Goal: Task Accomplishment & Management: Complete application form

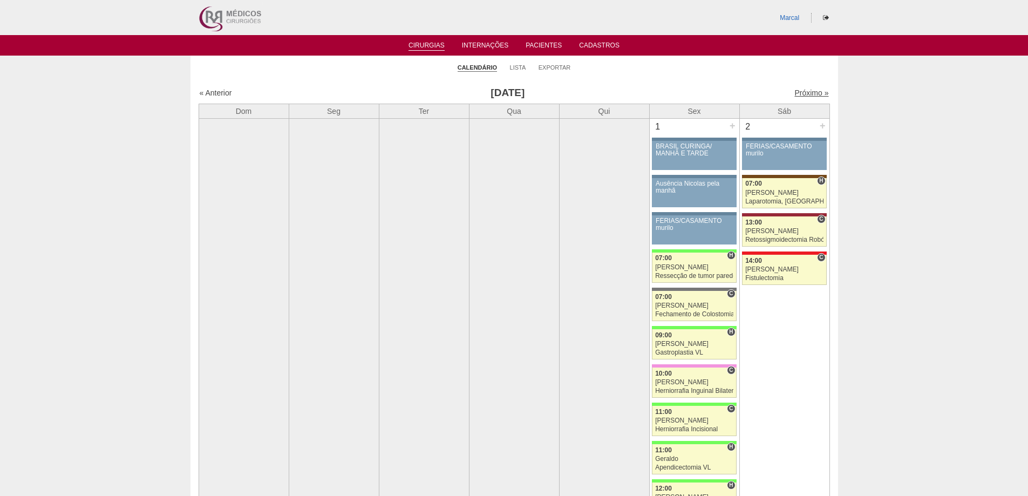
click at [796, 93] on link "Próximo »" at bounding box center [811, 93] width 34 height 9
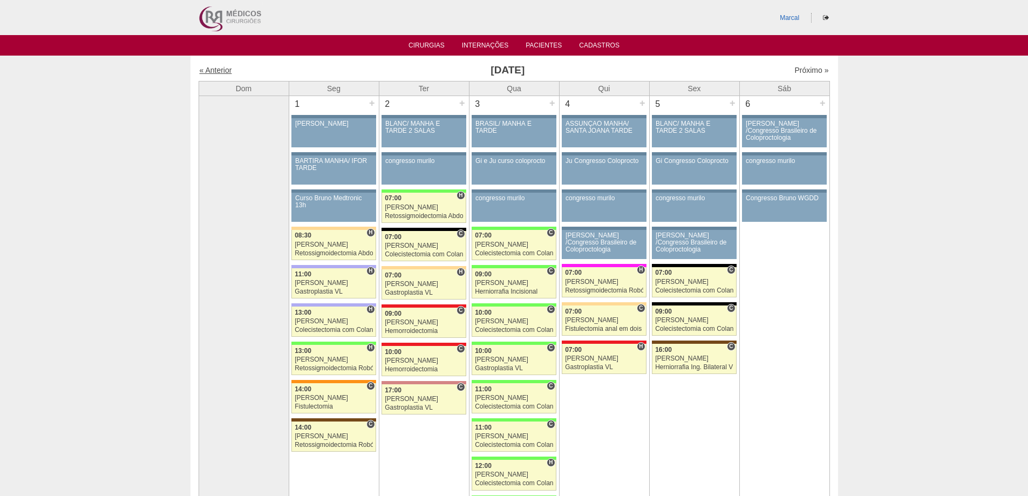
click at [219, 71] on link "« Anterior" at bounding box center [216, 70] width 32 height 9
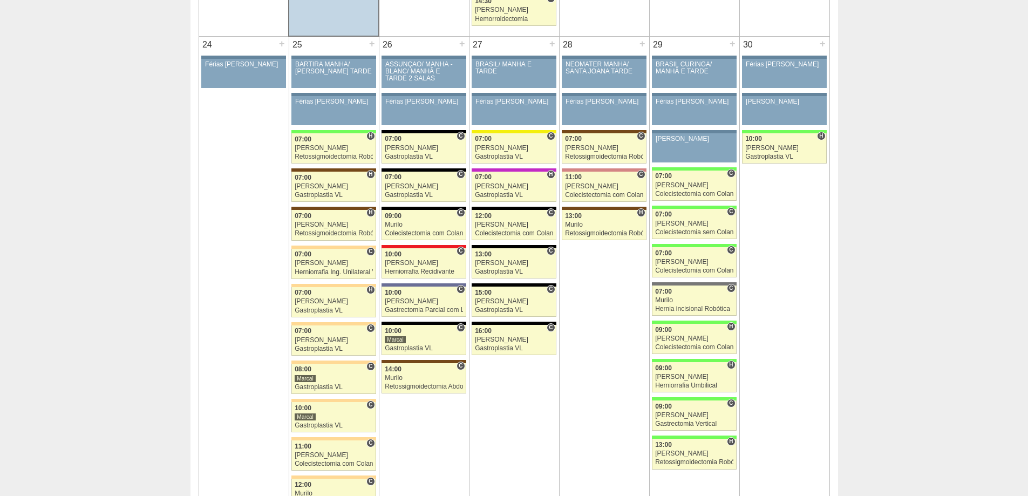
scroll to position [2375, 0]
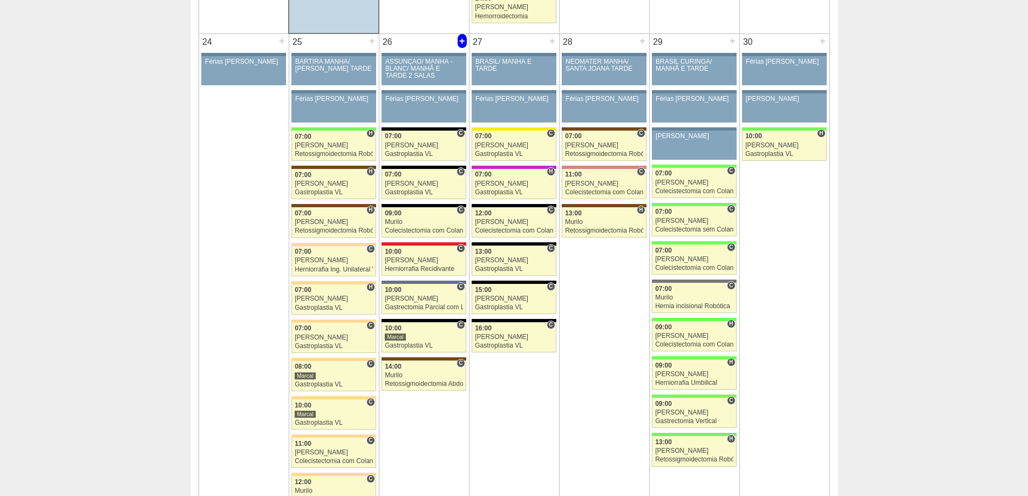
click at [462, 40] on div "+" at bounding box center [462, 41] width 9 height 14
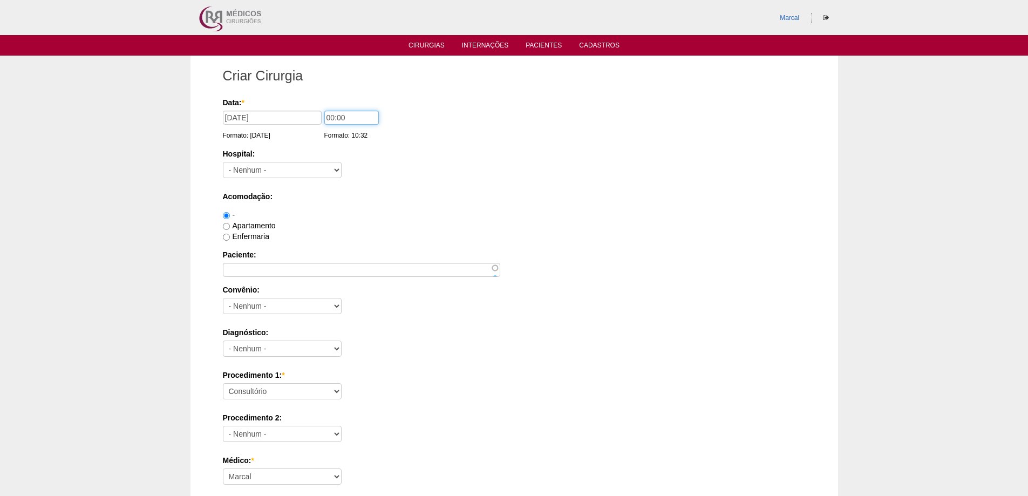
click at [331, 117] on input "00:00" at bounding box center [351, 118] width 55 height 14
type input "12:00"
click at [335, 172] on select "- Nenhum - 9 de Julho Albert Einstein Alvorada América Assunção Bartira Benefic…" at bounding box center [282, 170] width 119 height 16
select select "67"
click at [223, 162] on select "- Nenhum - 9 de Julho Albert Einstein Alvorada América Assunção Bartira Benefic…" at bounding box center [282, 170] width 119 height 16
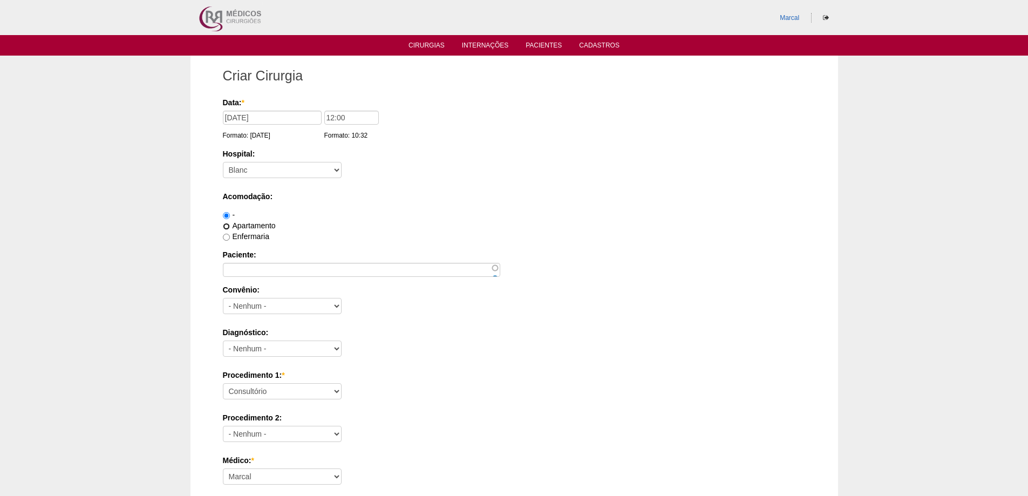
click at [226, 225] on input "Apartamento" at bounding box center [226, 226] width 7 height 7
radio input "true"
click at [230, 267] on input "Paciente:" at bounding box center [361, 270] width 277 height 14
click at [308, 269] on input "Maria Socorro Bezerra pinheiro" at bounding box center [361, 270] width 277 height 14
type input "[PERSON_NAME]"
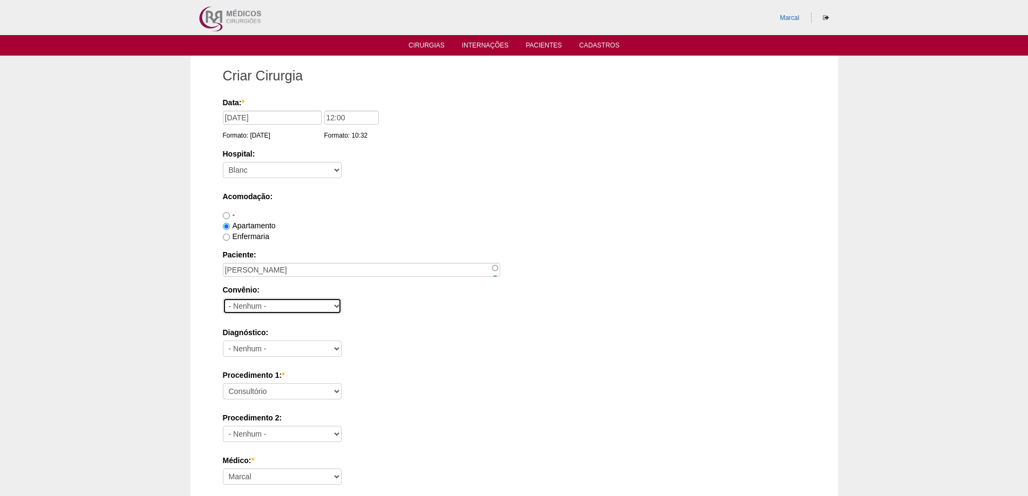
click at [336, 309] on select "- Nenhum - Abet Afresp Allianz Amil Blue Life Caasp Cabesp Caixa de Pensões Car…" at bounding box center [282, 306] width 119 height 16
select select "8907"
click at [223, 298] on select "- Nenhum - Abet Afresp Allianz Amil Blue Life Caasp Cabesp Caixa de Pensões Car…" at bounding box center [282, 306] width 119 height 16
click at [335, 348] on select "- Nenhum - Abdome Agudo Abscesso Hepático Abscesso Perianal Abscesso Peritoneal…" at bounding box center [282, 349] width 119 height 16
select select "3707"
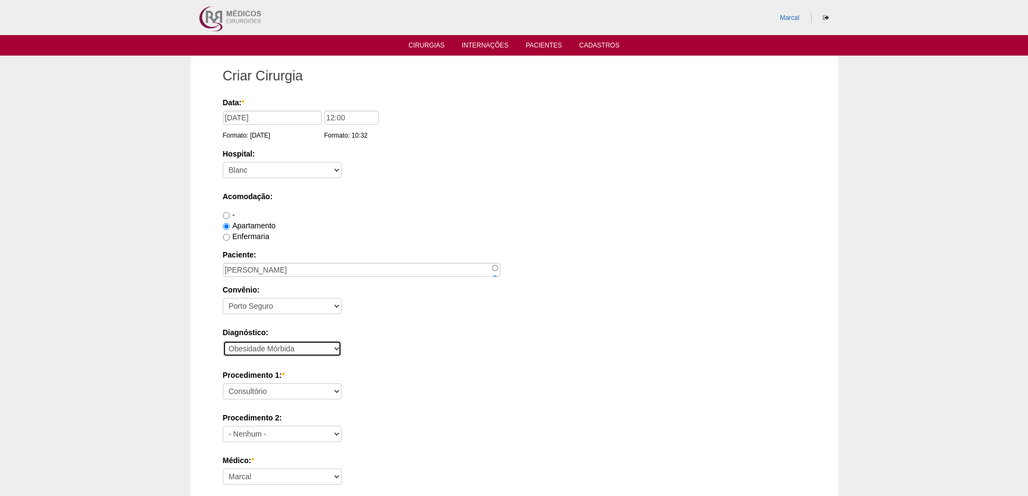
click at [223, 341] on select "- Nenhum - Abdome Agudo Abscesso Hepático Abscesso Perianal Abscesso Peritoneal…" at bounding box center [282, 349] width 119 height 16
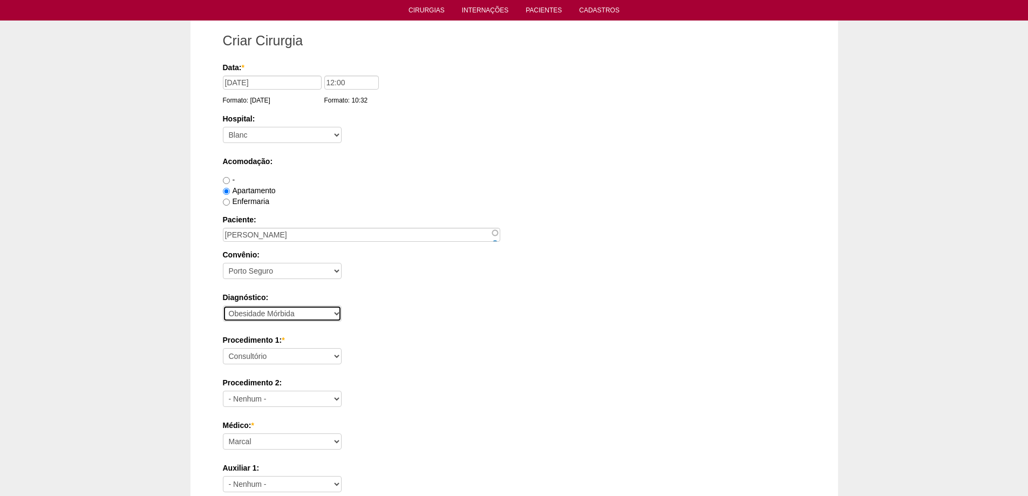
scroll to position [108, 0]
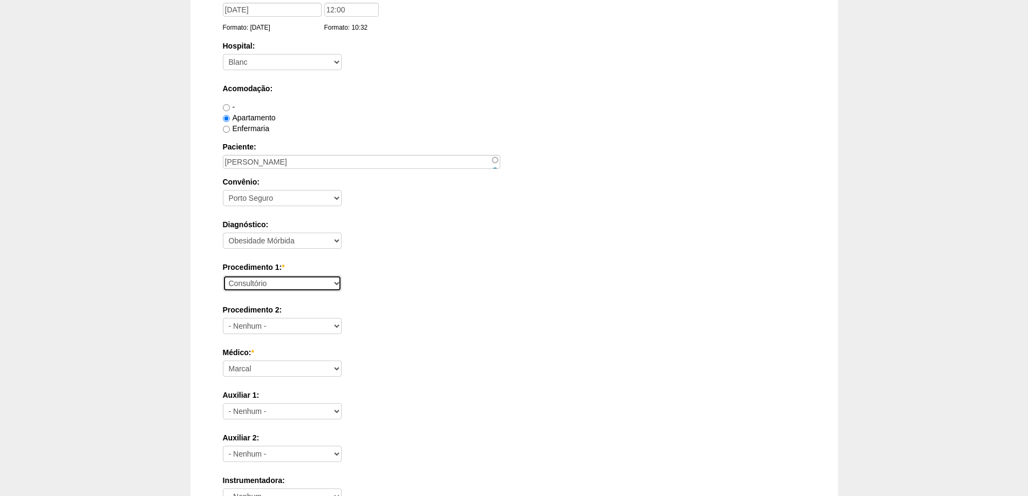
click at [336, 281] on select "Consultório Abscesso Hepático - Drenagem Abscesso perianal Amputação Abdômino P…" at bounding box center [282, 283] width 119 height 16
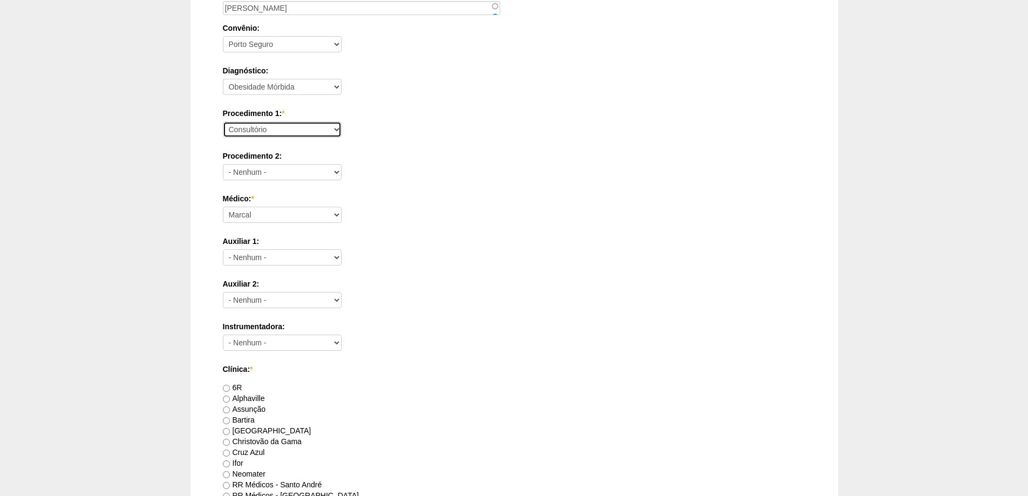
scroll to position [270, 0]
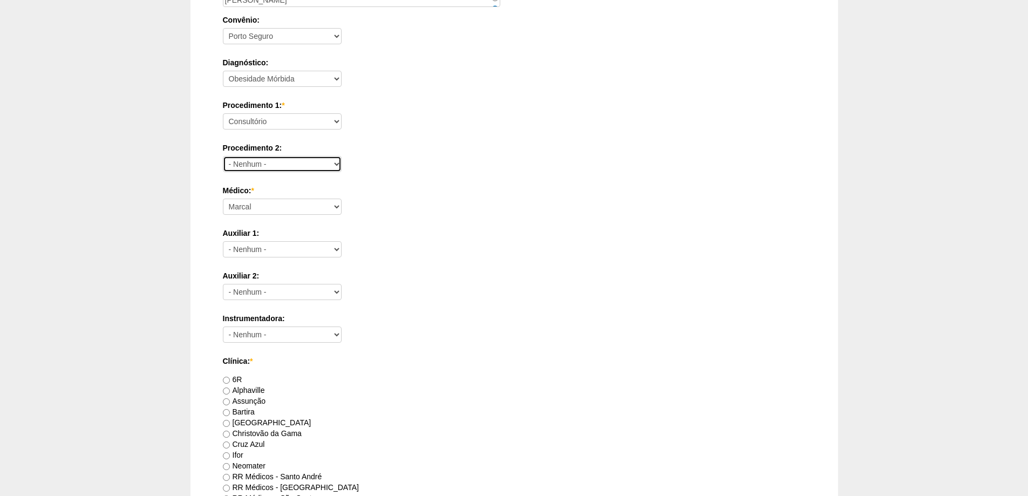
click at [336, 162] on select "- Nenhum - Consultório Abscesso Hepático - Drenagem Abscesso perianal Amputação…" at bounding box center [282, 164] width 119 height 16
select select "18616"
click at [223, 156] on select "- Nenhum - Consultório Abscesso Hepático - Drenagem Abscesso perianal Amputação…" at bounding box center [282, 164] width 119 height 16
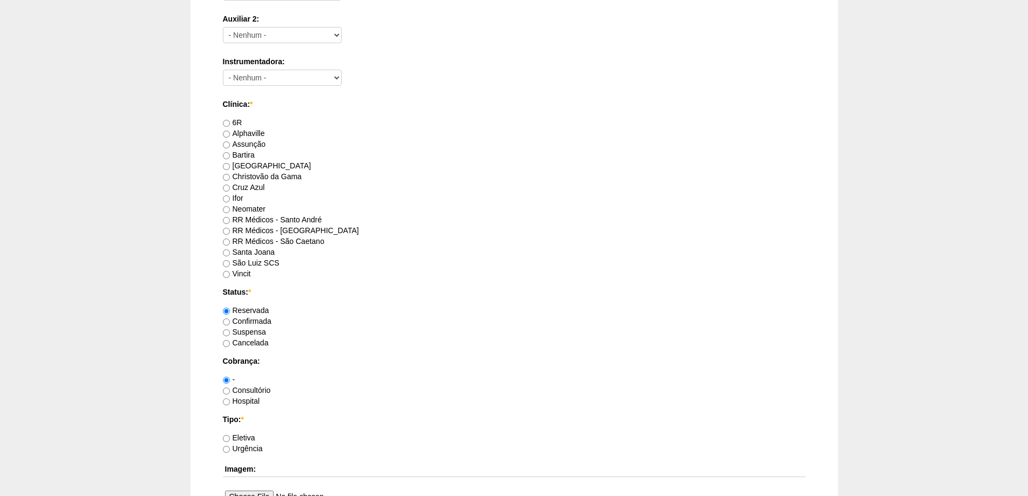
scroll to position [540, 0]
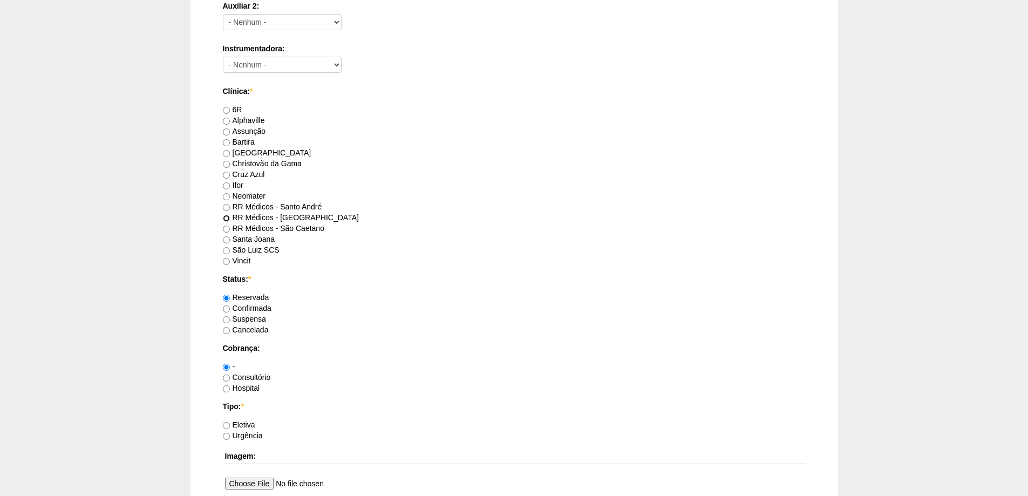
click at [227, 217] on input "RR Médicos - São Bernardo do Campo" at bounding box center [226, 218] width 7 height 7
radio input "true"
click at [226, 378] on input "Consultório" at bounding box center [226, 378] width 7 height 7
radio input "true"
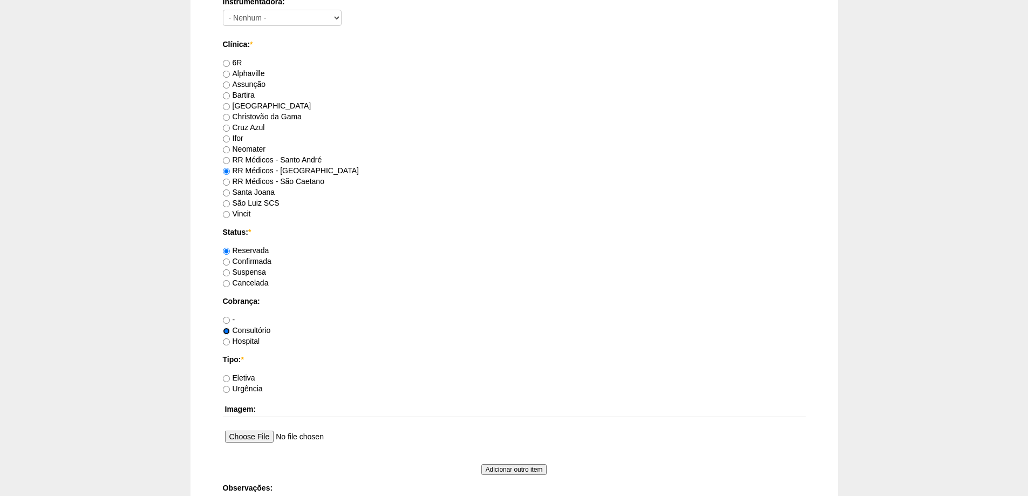
scroll to position [648, 0]
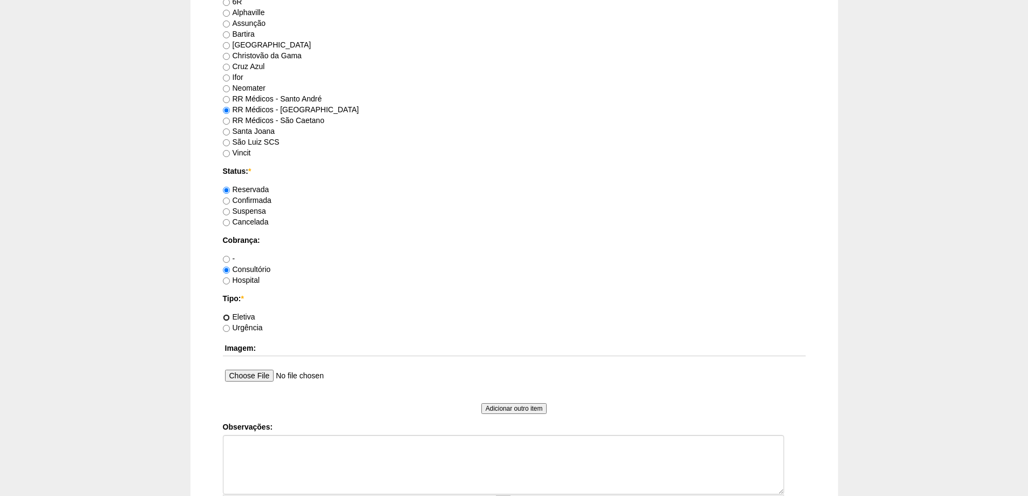
click at [227, 317] on input "Eletiva" at bounding box center [226, 317] width 7 height 7
radio input "true"
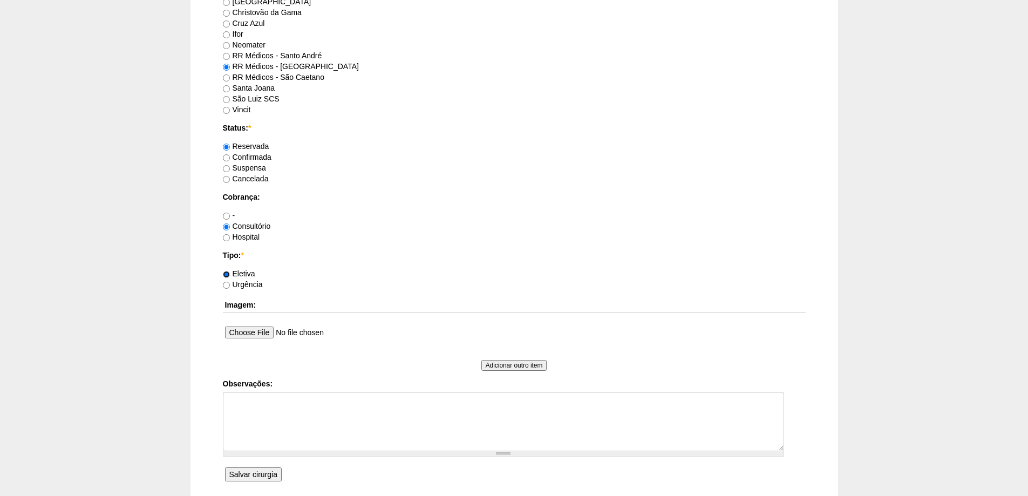
scroll to position [756, 0]
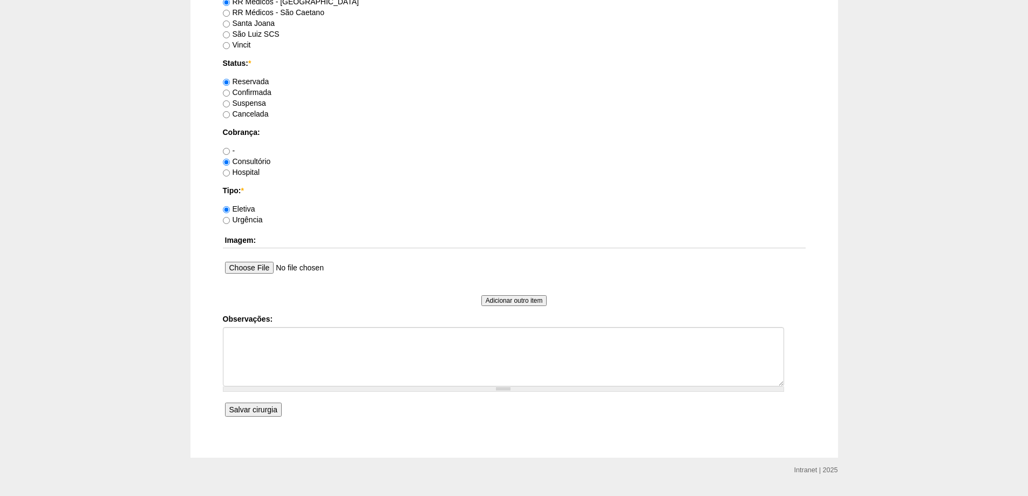
click at [253, 409] on input "Salvar cirurgia" at bounding box center [253, 410] width 57 height 14
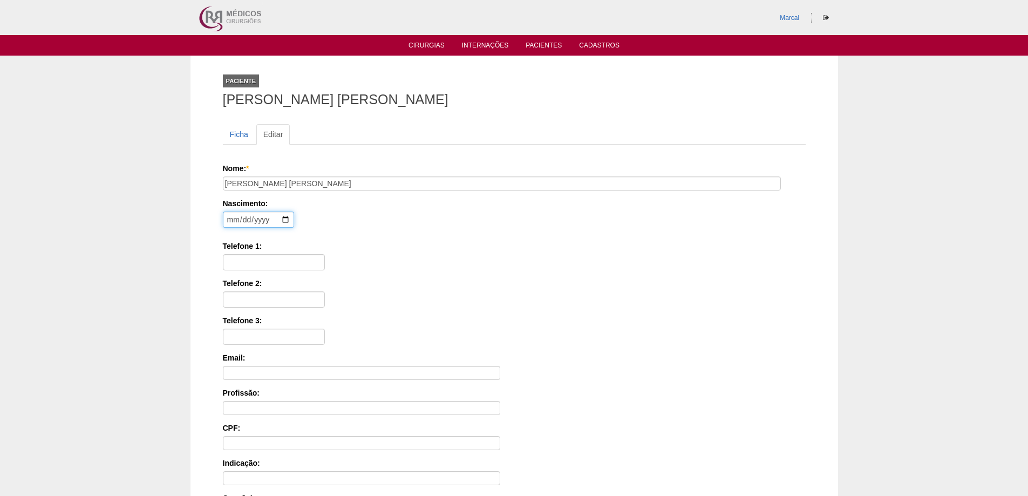
click at [233, 220] on input "date" at bounding box center [258, 220] width 71 height 16
type input "[DATE]"
click at [237, 263] on input "Telefone 1:" at bounding box center [274, 262] width 102 height 16
type input "11 97418 9252"
click at [230, 301] on input "Telefone 2:" at bounding box center [274, 299] width 102 height 16
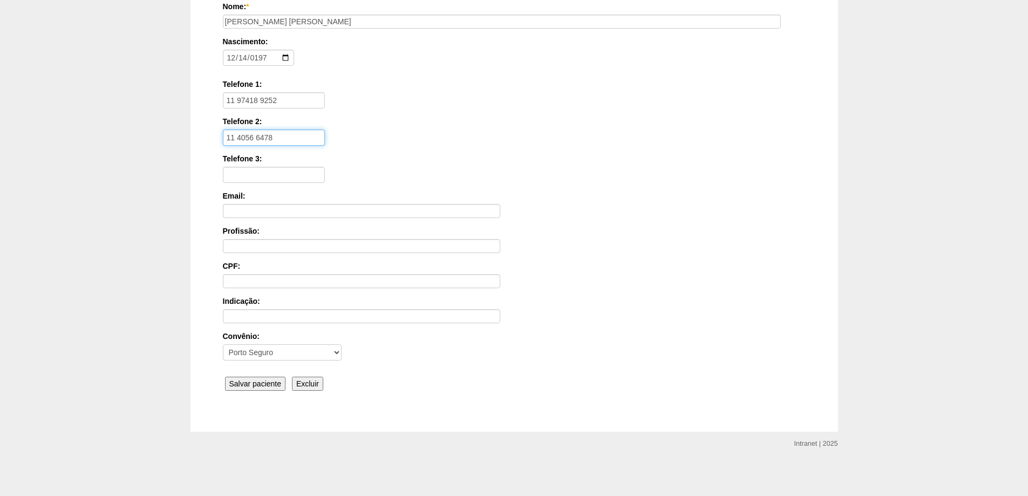
scroll to position [163, 0]
type input "11 4056 6478"
click at [254, 382] on input "Salvar paciente" at bounding box center [255, 383] width 61 height 14
